Goal: Answer question/provide support

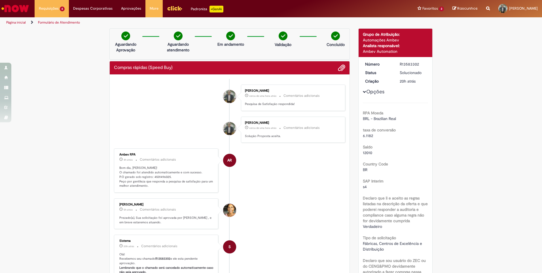
click at [267, 122] on div "[PERSON_NAME]" at bounding box center [292, 122] width 94 height 3
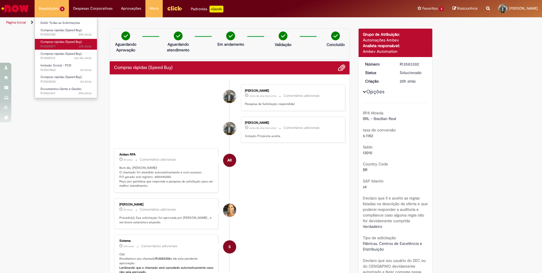
click at [56, 41] on span "Compras rápidas (Speed Buy)" at bounding box center [61, 42] width 41 height 4
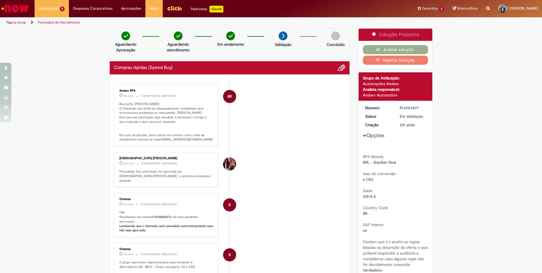
click at [400, 60] on button "Rejeitar Solução" at bounding box center [396, 60] width 66 height 9
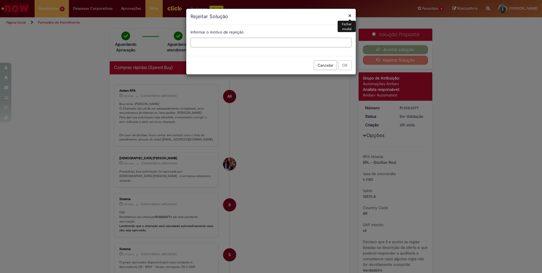
click at [238, 42] on input "text" at bounding box center [271, 43] width 161 height 10
type input "**********"
click at [346, 66] on button "OK" at bounding box center [345, 65] width 13 height 10
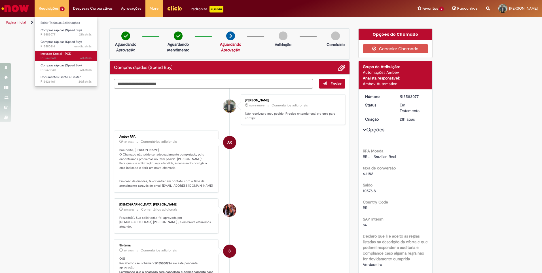
click at [66, 54] on span "Inclusão Social - PCD" at bounding box center [56, 54] width 31 height 4
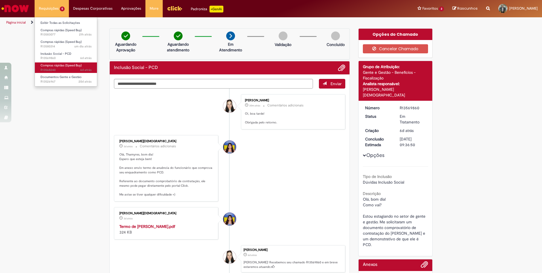
click at [58, 64] on span "Compras rápidas (Speed Buy)" at bounding box center [61, 65] width 41 height 4
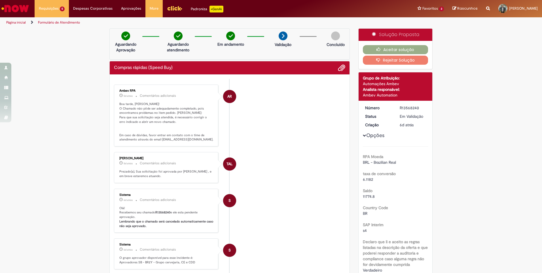
click at [408, 62] on button "Rejeitar Solução" at bounding box center [396, 60] width 66 height 9
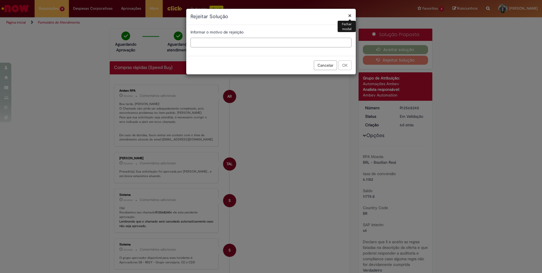
click at [226, 43] on input "text" at bounding box center [271, 43] width 161 height 10
type input "*"
type input "**********"
click at [346, 67] on button "OK" at bounding box center [345, 65] width 13 height 10
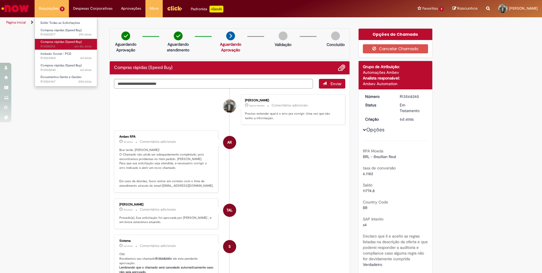
click at [66, 44] on span "um dia atrás um dia atrás R13580314" at bounding box center [66, 46] width 51 height 5
